Goal: Information Seeking & Learning: Learn about a topic

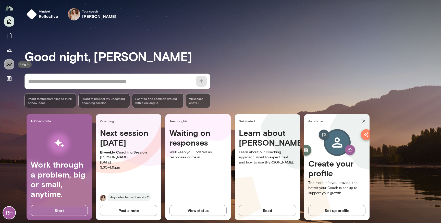
click at [11, 65] on icon "Insights" at bounding box center [9, 64] width 6 height 6
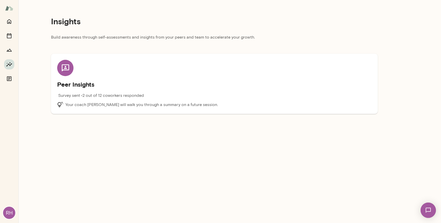
click at [139, 37] on p "Build awareness through self-assessments and insights from your peers and team …" at bounding box center [214, 38] width 327 height 9
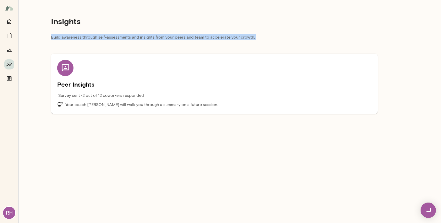
click at [139, 37] on p "Build awareness through self-assessments and insights from your peers and team …" at bounding box center [214, 38] width 327 height 9
click at [150, 37] on p "Build awareness through self-assessments and insights from your peers and team …" at bounding box center [214, 38] width 327 height 9
